Goal: Task Accomplishment & Management: Complete application form

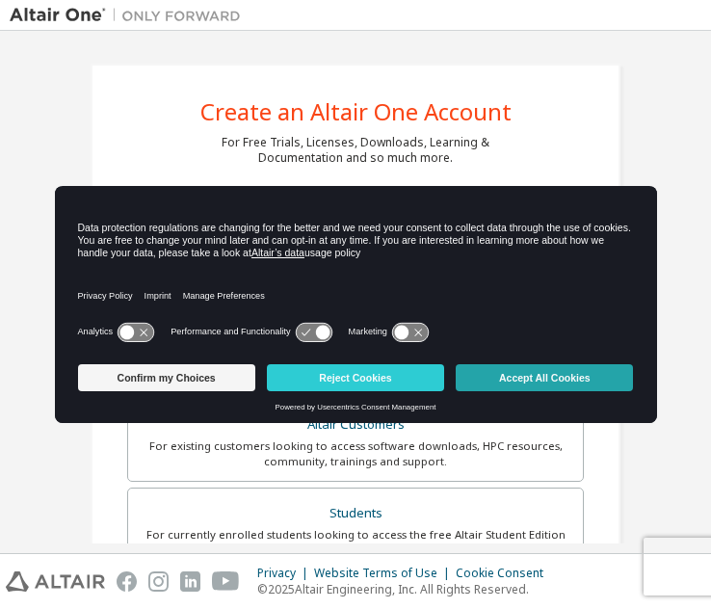
click at [554, 381] on button "Accept All Cookies" at bounding box center [544, 377] width 177 height 27
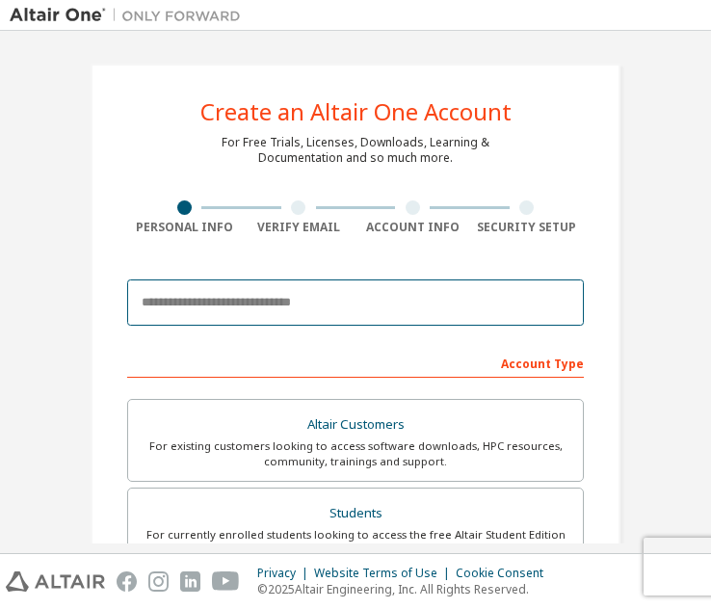
click at [407, 304] on input "email" at bounding box center [355, 302] width 457 height 46
paste input "**********"
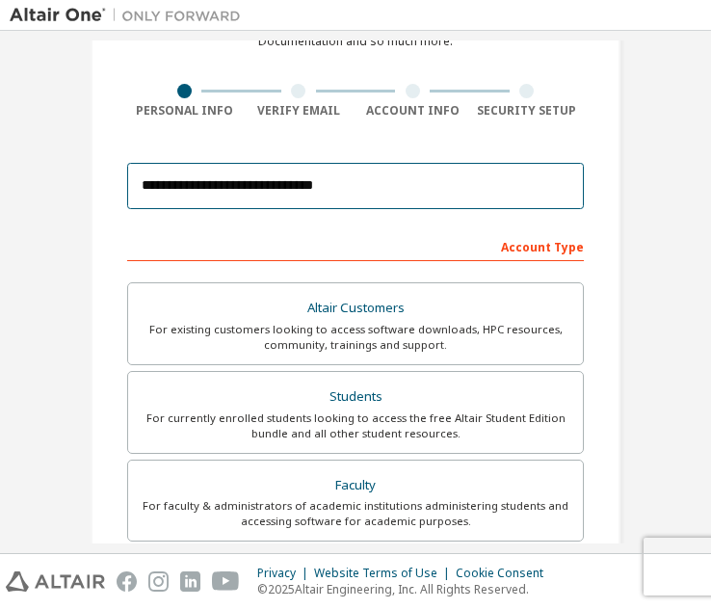
scroll to position [119, 0]
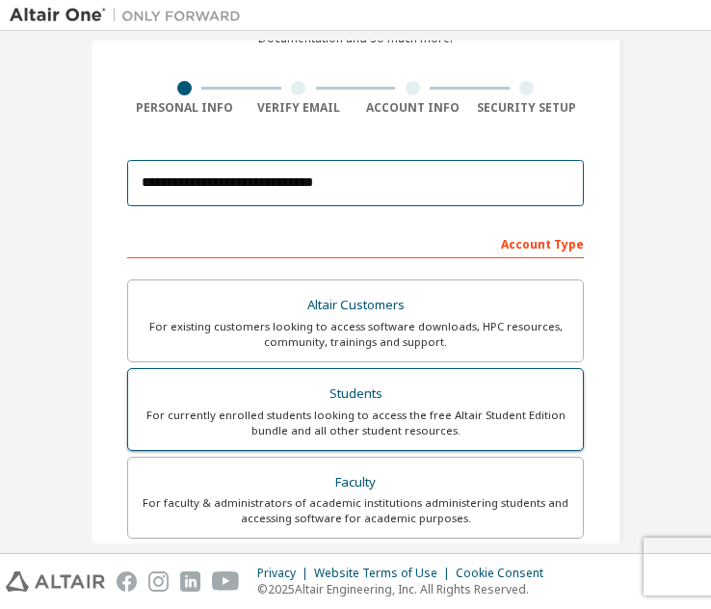
type input "**********"
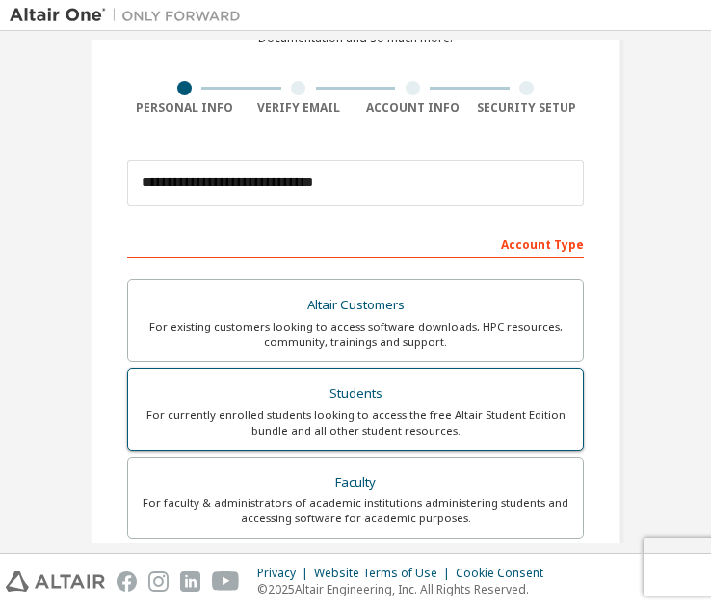
click at [298, 432] on div "For currently enrolled students looking to access the free Altair Student Editi…" at bounding box center [356, 423] width 432 height 31
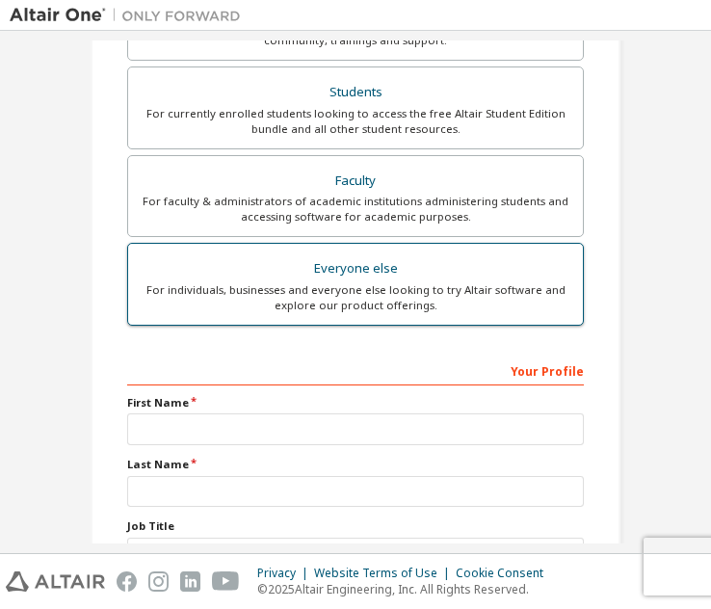
scroll to position [499, 0]
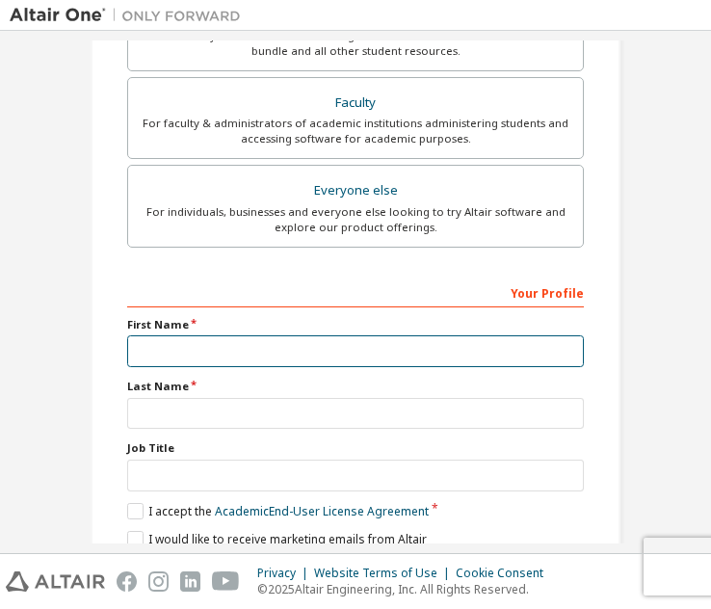
click at [278, 361] on input "text" at bounding box center [355, 351] width 457 height 32
type input "**********"
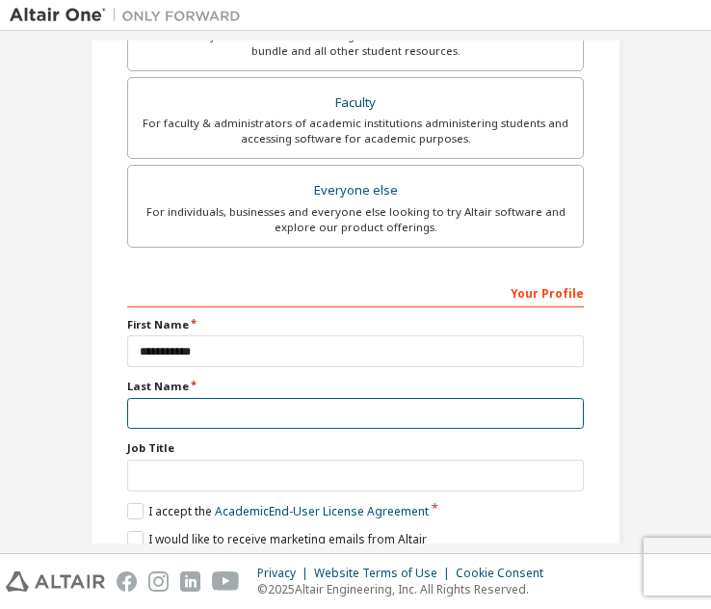
click at [264, 407] on input "text" at bounding box center [355, 414] width 457 height 32
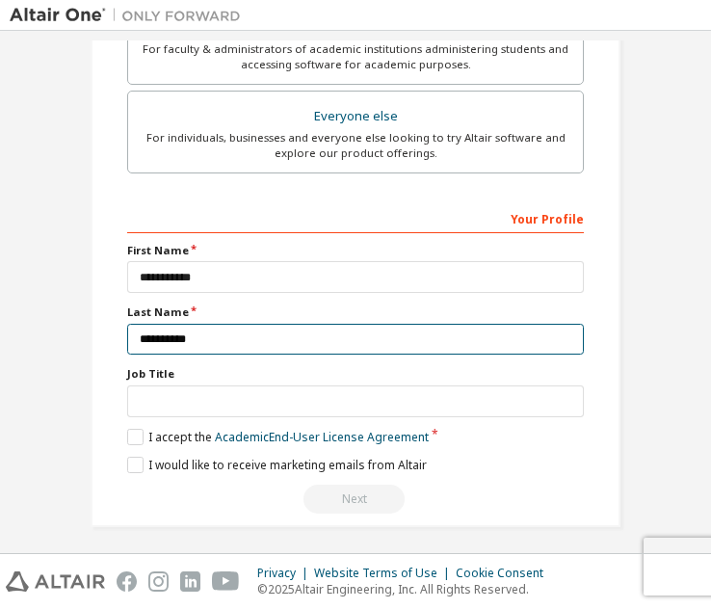
scroll to position [574, 0]
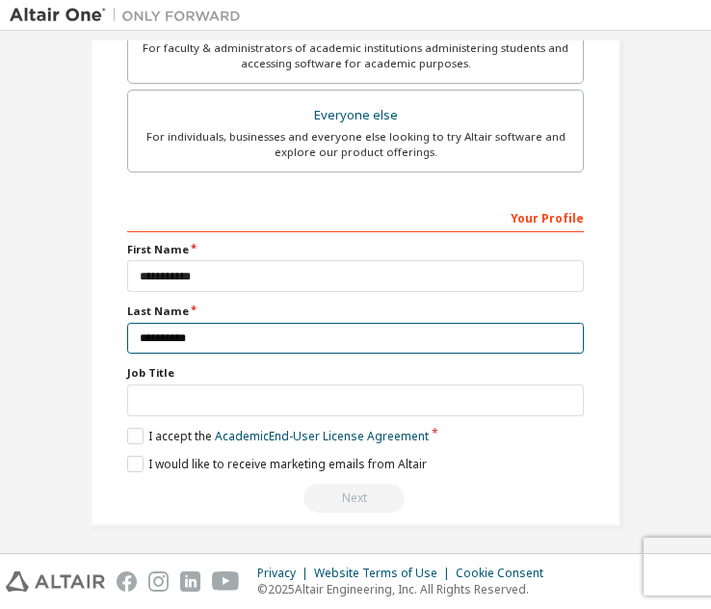
type input "**********"
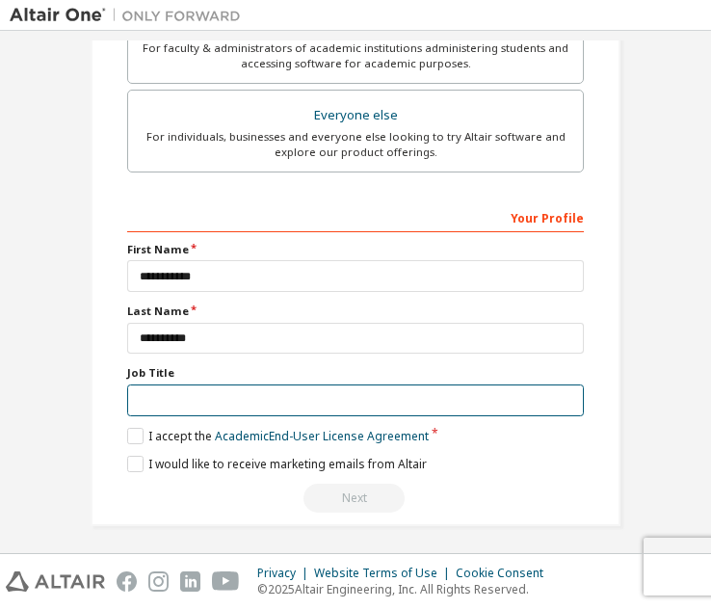
click at [290, 394] on input "text" at bounding box center [355, 400] width 457 height 32
type input "*******"
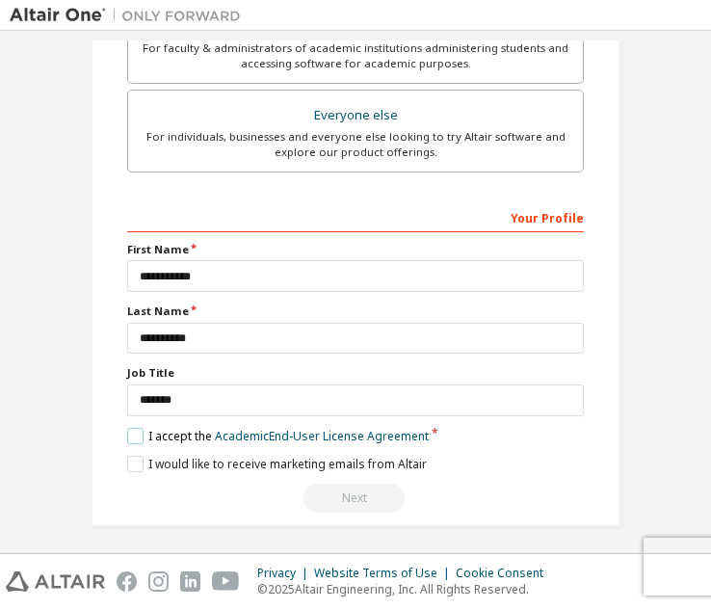
click at [145, 435] on label "I accept the Academic End-User License Agreement" at bounding box center [278, 436] width 302 height 16
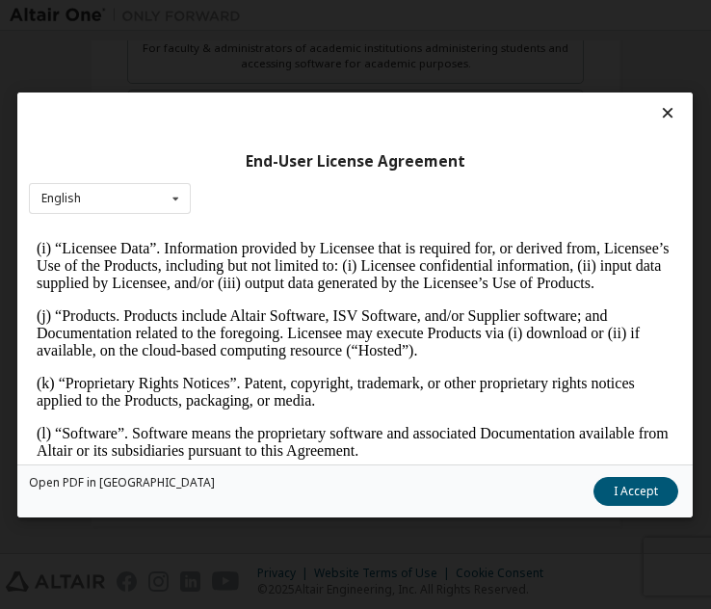
scroll to position [1025, 0]
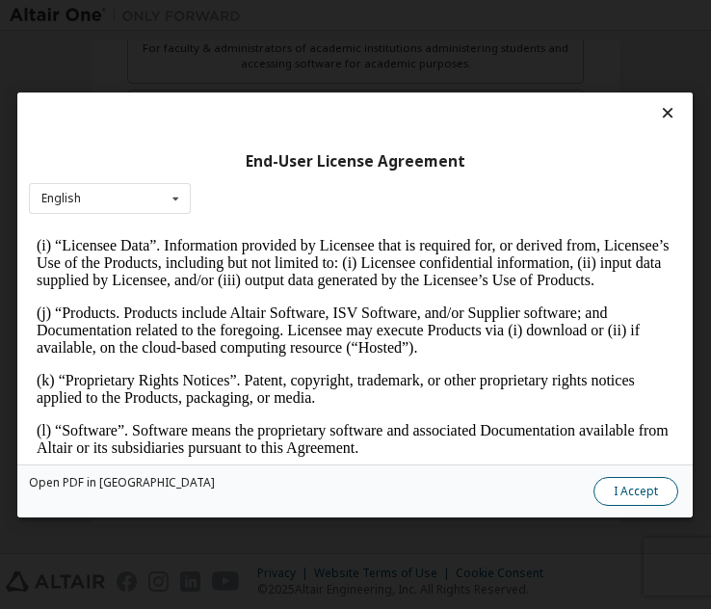
click at [624, 486] on button "I Accept" at bounding box center [637, 490] width 85 height 29
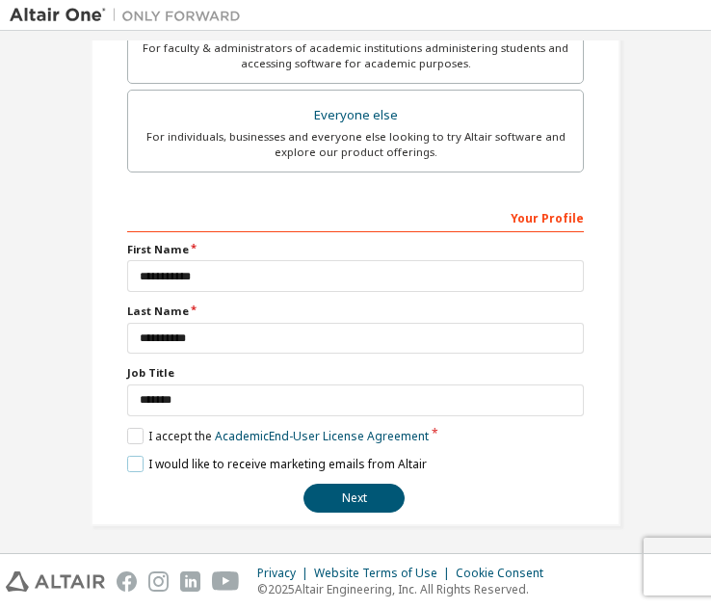
click at [134, 460] on label "I would like to receive marketing emails from Altair" at bounding box center [277, 464] width 300 height 16
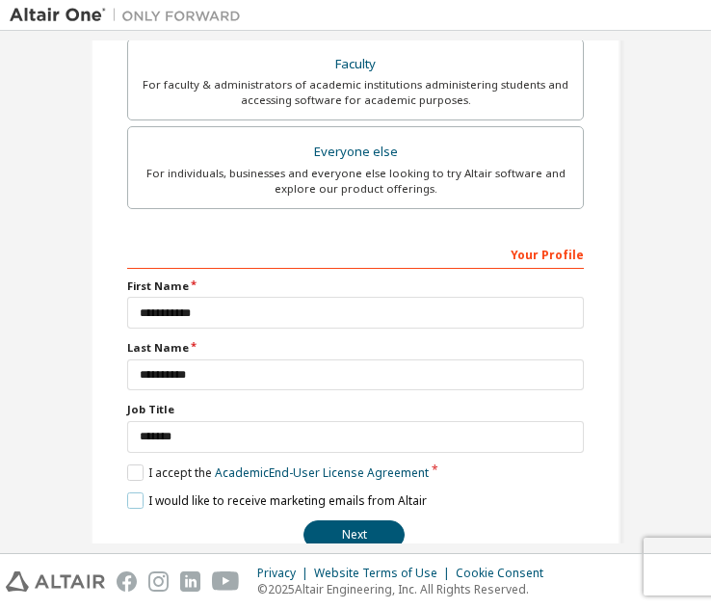
scroll to position [574, 0]
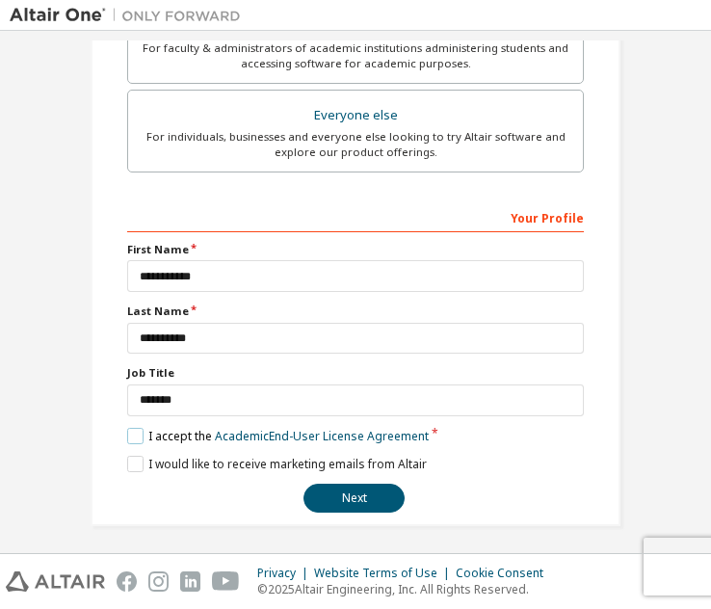
click at [131, 434] on label "I accept the Academic End-User License Agreement" at bounding box center [278, 436] width 302 height 16
click at [135, 456] on label "I would like to receive marketing emails from Altair" at bounding box center [277, 464] width 300 height 16
click at [133, 434] on label "I accept the Academic End-User License Agreement" at bounding box center [278, 436] width 302 height 16
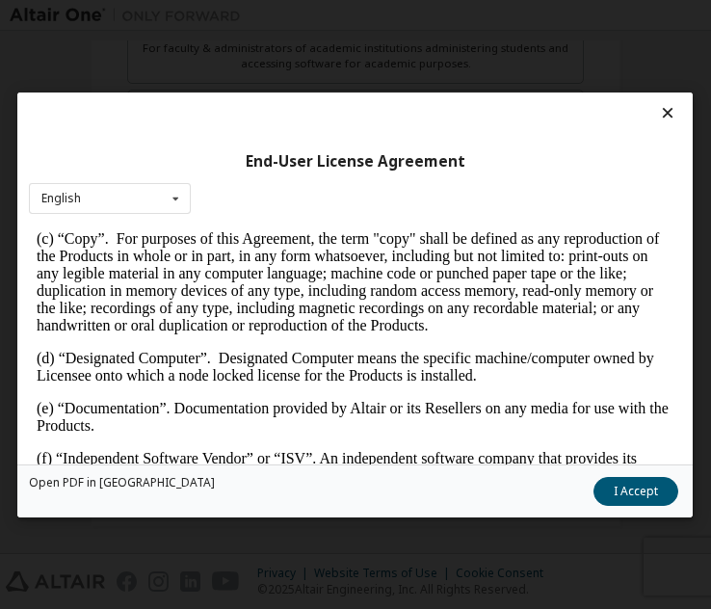
scroll to position [708, 0]
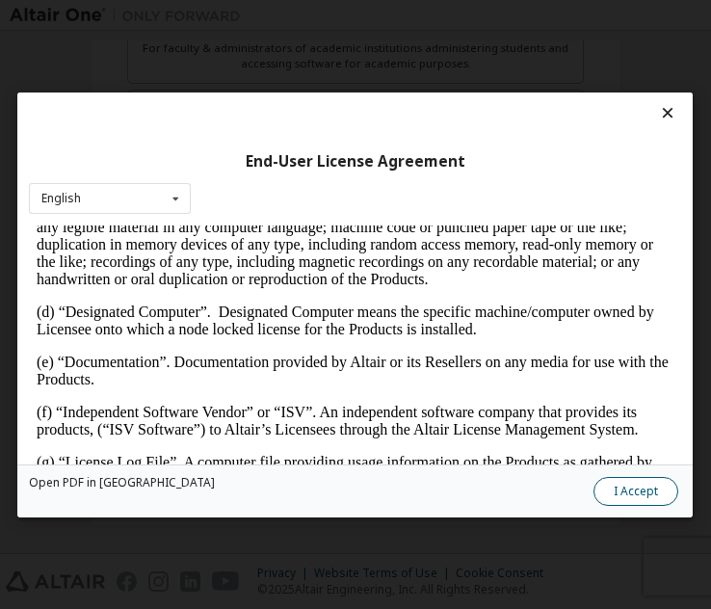
click at [639, 489] on button "I Accept" at bounding box center [637, 490] width 85 height 29
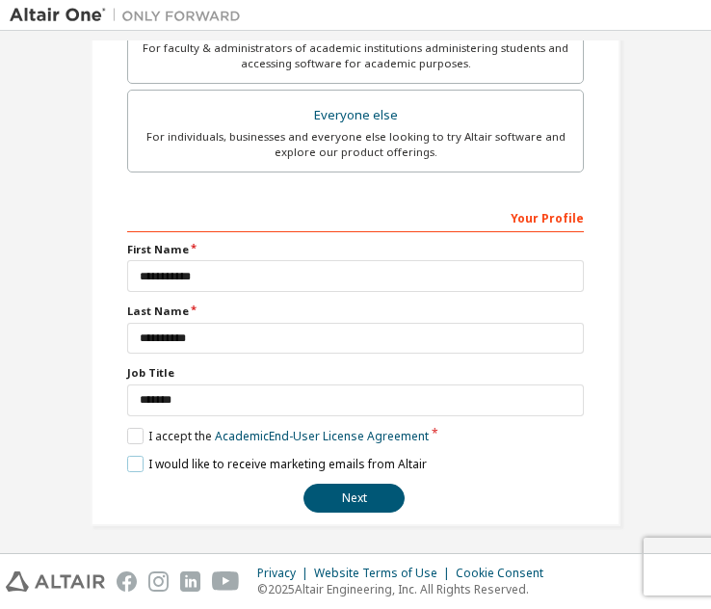
click at [127, 456] on label "I would like to receive marketing emails from Altair" at bounding box center [277, 464] width 300 height 16
click at [129, 464] on label "I would like to receive marketing emails from Altair" at bounding box center [277, 464] width 300 height 16
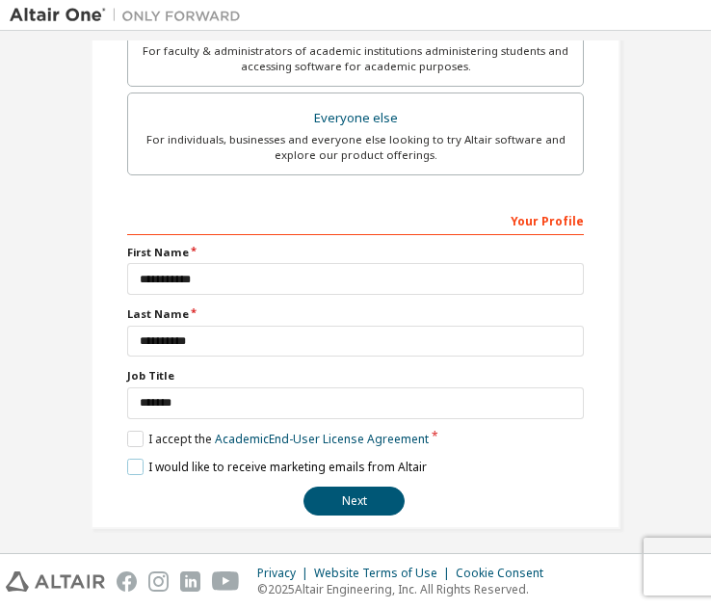
scroll to position [574, 0]
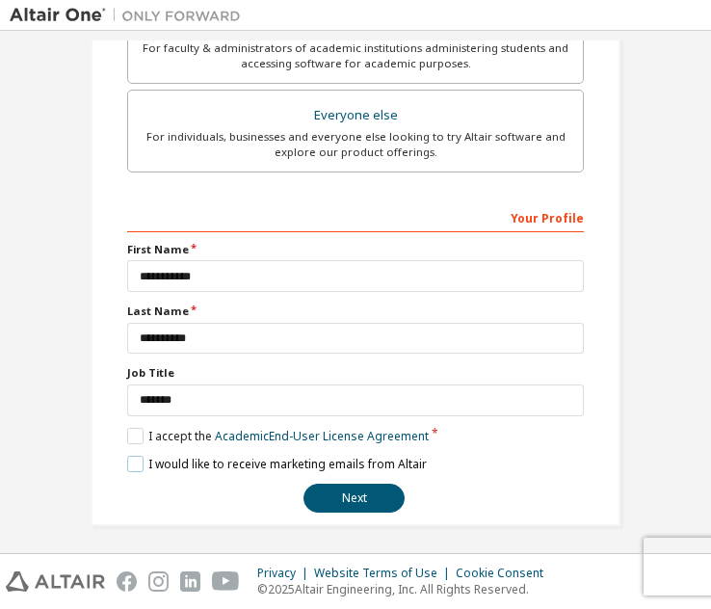
click at [137, 461] on label "I would like to receive marketing emails from Altair" at bounding box center [277, 464] width 300 height 16
click at [144, 456] on label "I would like to receive marketing emails from Altair" at bounding box center [277, 464] width 300 height 16
click at [132, 459] on label "I would like to receive marketing emails from Altair" at bounding box center [277, 464] width 300 height 16
click at [355, 489] on button "Next" at bounding box center [354, 498] width 101 height 29
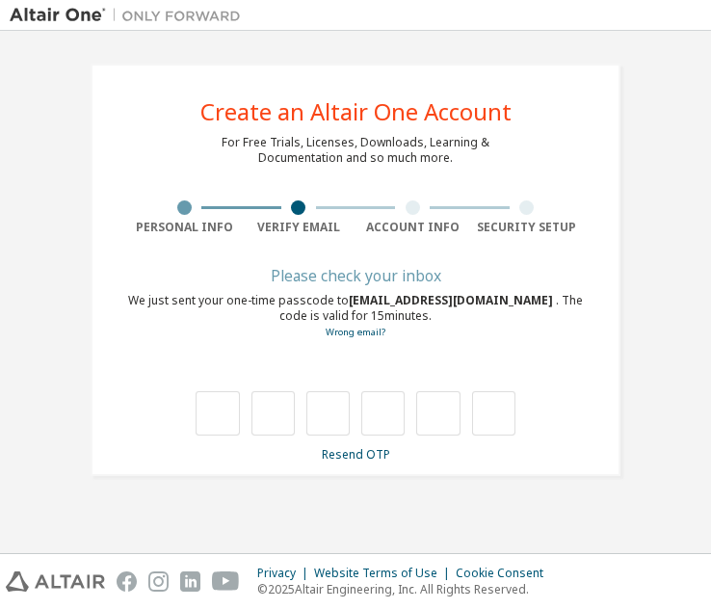
scroll to position [0, 0]
type input "*"
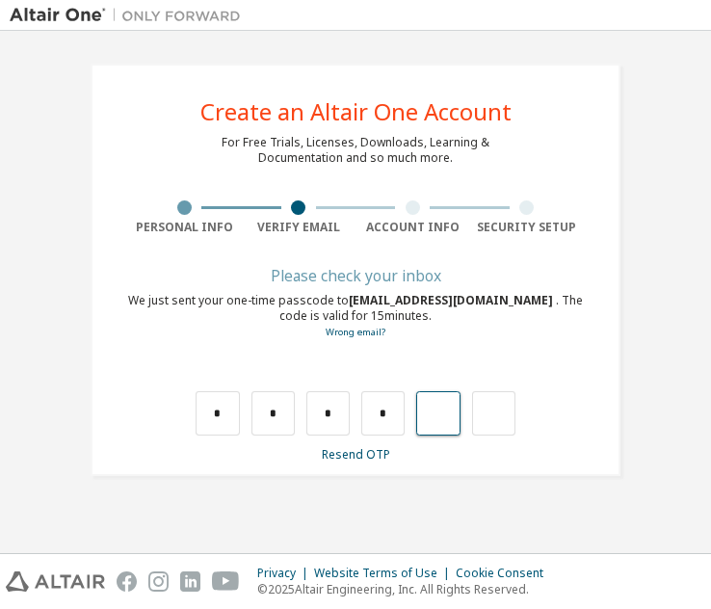
type input "*"
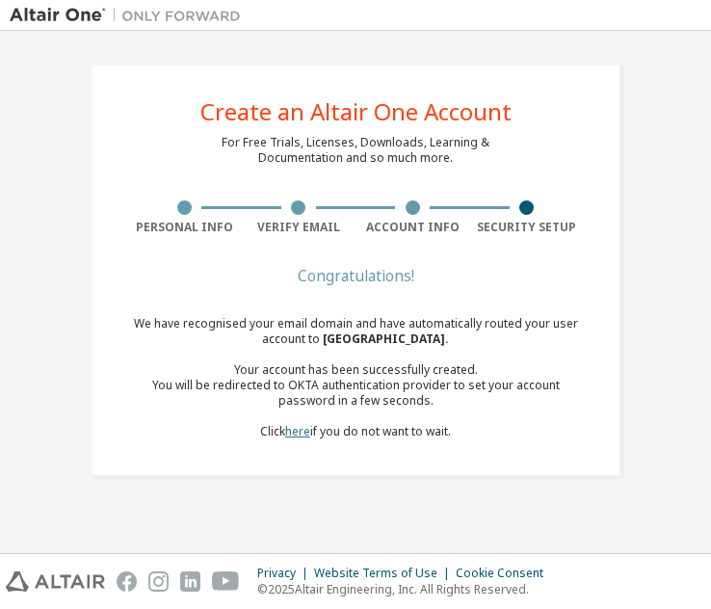
click at [296, 427] on link "here" at bounding box center [297, 431] width 25 height 16
